Goal: Information Seeking & Learning: Learn about a topic

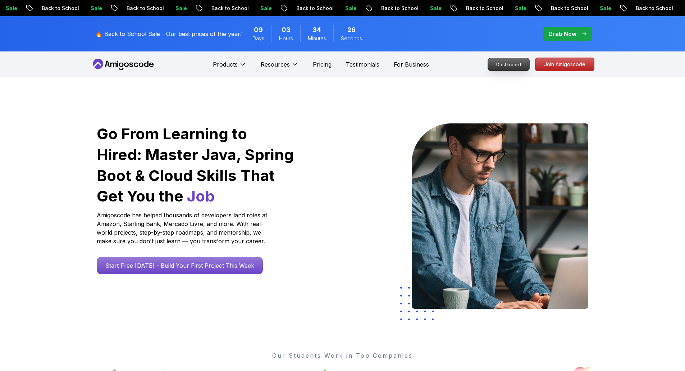
click at [508, 66] on p "Dashboard" at bounding box center [508, 64] width 41 height 12
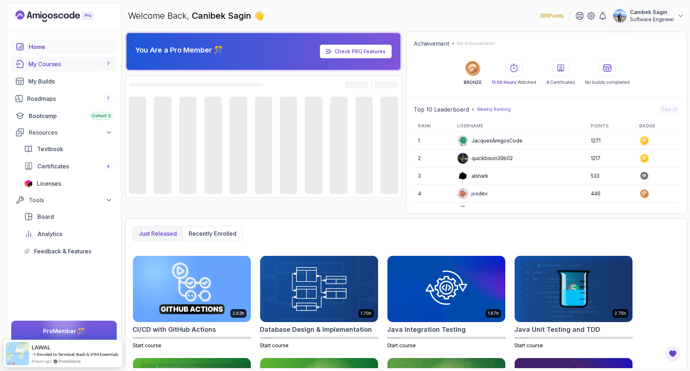
click at [42, 60] on div "My Courses 7" at bounding box center [70, 64] width 84 height 9
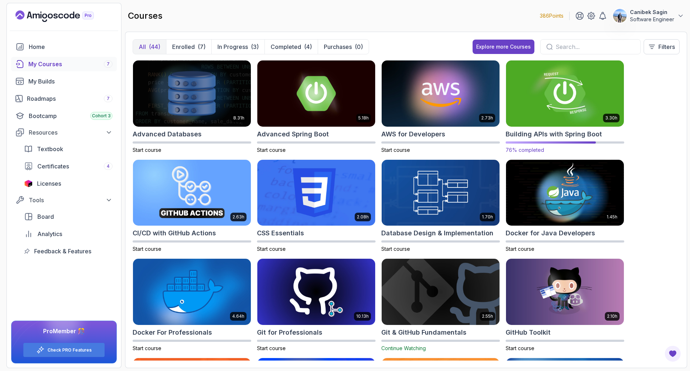
click at [555, 92] on img at bounding box center [565, 93] width 124 height 69
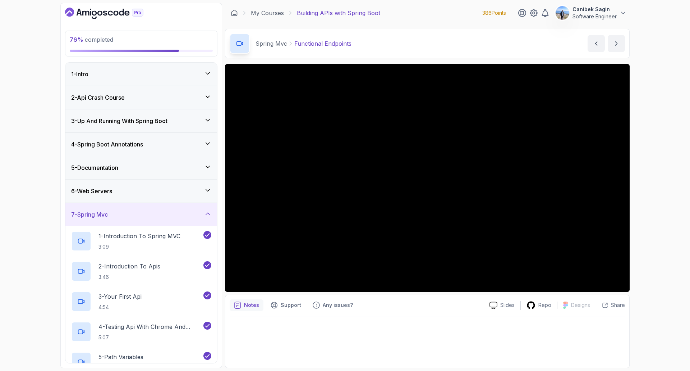
click at [125, 211] on div "7 - Spring Mvc" at bounding box center [141, 214] width 140 height 9
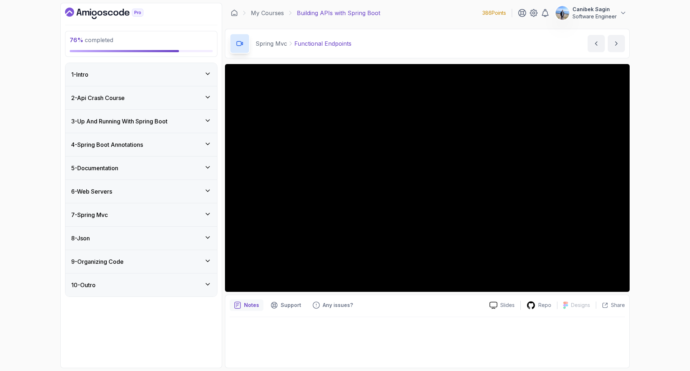
click at [133, 235] on div "8 - Json" at bounding box center [141, 238] width 140 height 9
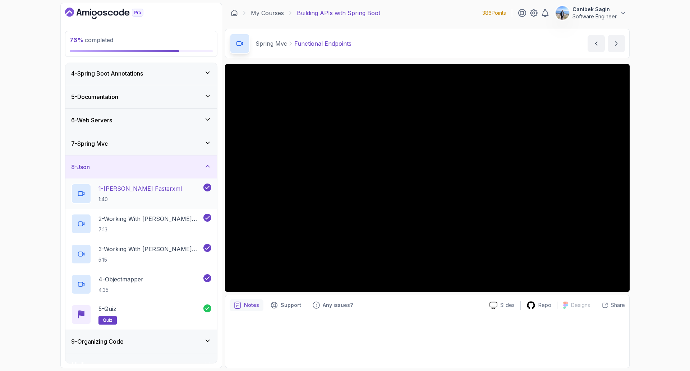
scroll to position [72, 0]
click at [141, 171] on div "8 - Json" at bounding box center [141, 166] width 152 height 23
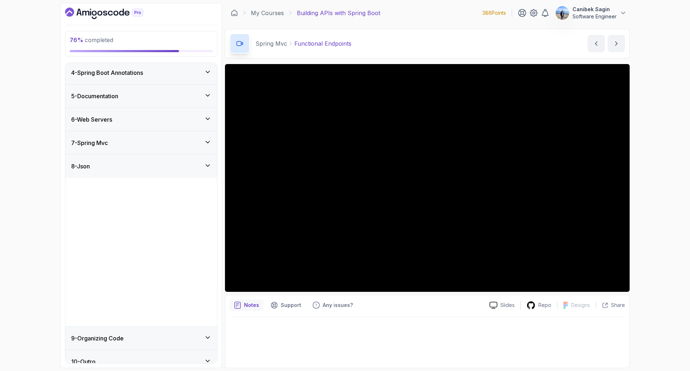
scroll to position [0, 0]
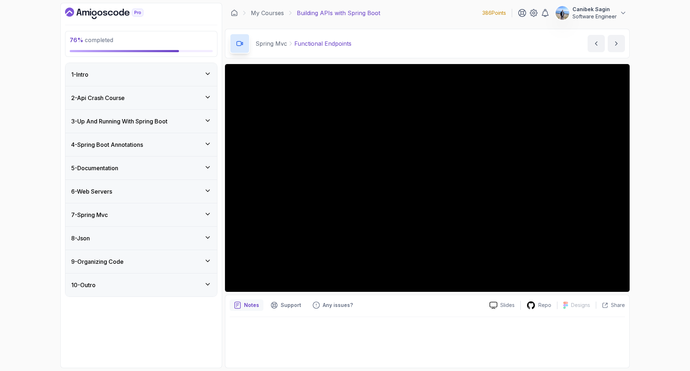
click at [147, 256] on div "9 - Organizing Code" at bounding box center [141, 261] width 152 height 23
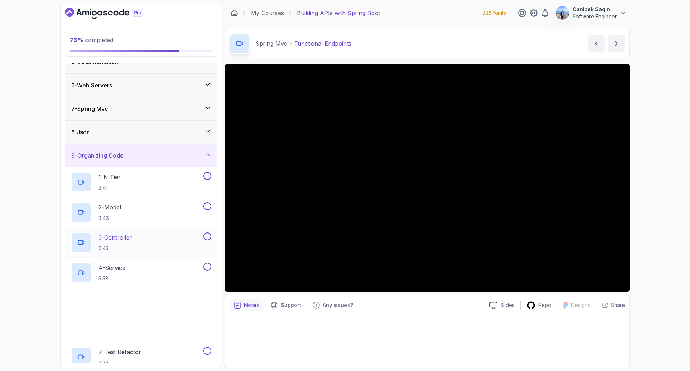
scroll to position [108, 0]
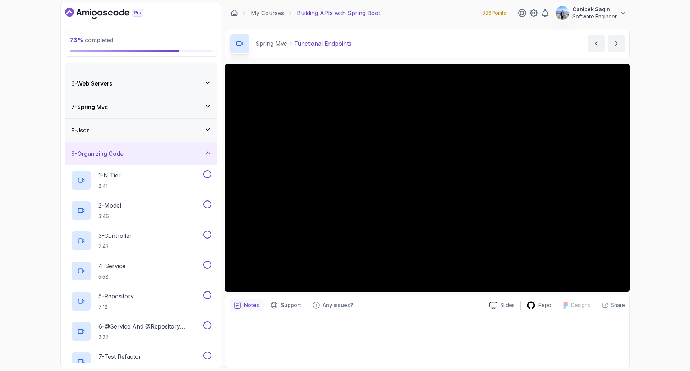
click at [129, 137] on div "8 - Json" at bounding box center [141, 130] width 152 height 23
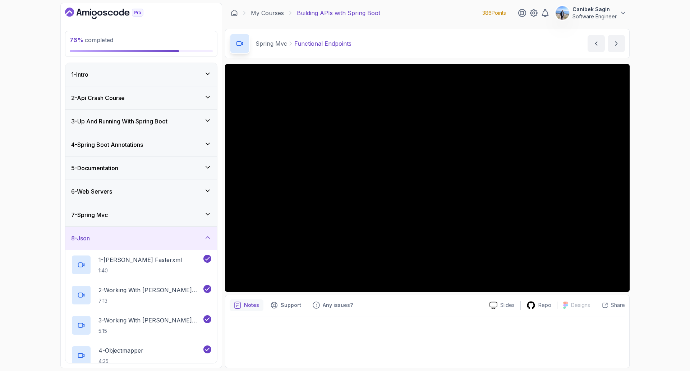
scroll to position [84, 0]
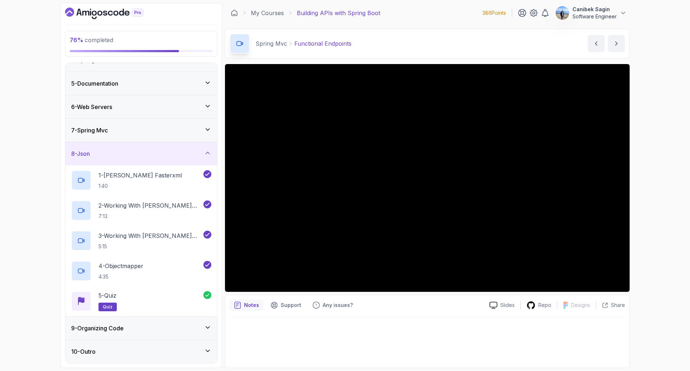
click at [109, 327] on h3 "9 - Organizing Code" at bounding box center [97, 327] width 52 height 9
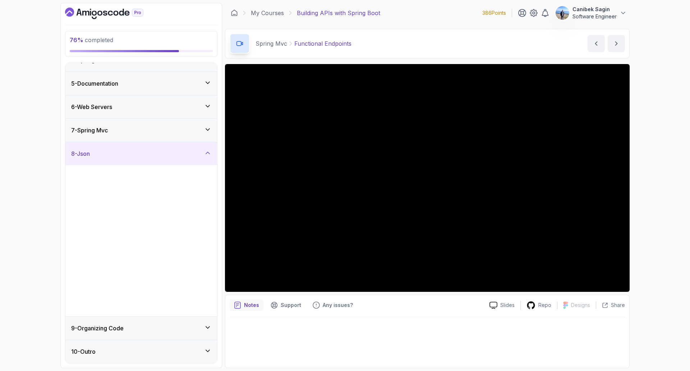
scroll to position [0, 0]
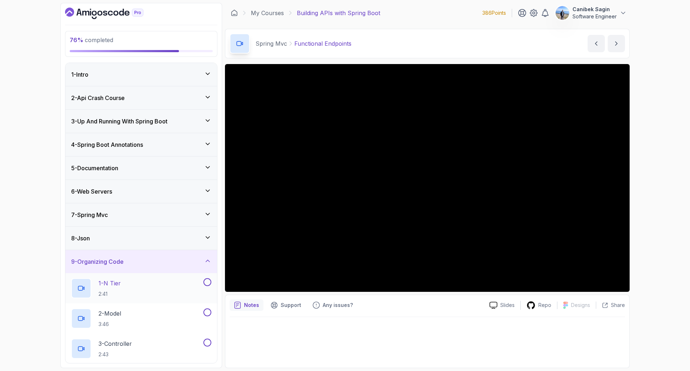
click at [121, 288] on h2 "1 - N Tier 2:41" at bounding box center [109, 288] width 22 height 19
